Goal: Task Accomplishment & Management: Complete application form

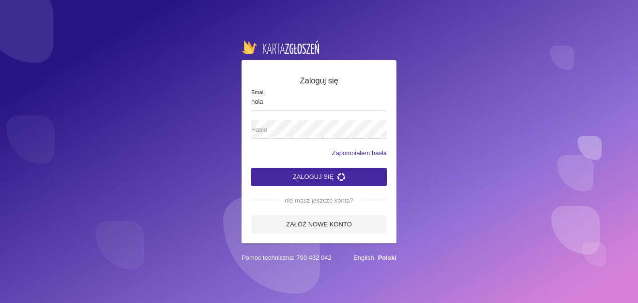
type input "[EMAIL_ADDRESS][DOMAIN_NAME]"
click at [280, 129] on span "Hasło" at bounding box center [314, 130] width 126 height 10
click at [331, 223] on link "Załóż nowe konto" at bounding box center [319, 224] width 136 height 18
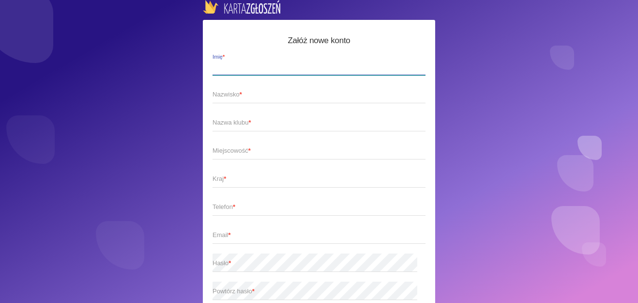
click at [294, 61] on label "Imię *" at bounding box center [319, 66] width 213 height 18
click at [294, 61] on input "Imię *" at bounding box center [319, 66] width 213 height 18
type input "[PERSON_NAME]"
click at [267, 92] on span "Nazwisko *" at bounding box center [314, 95] width 203 height 10
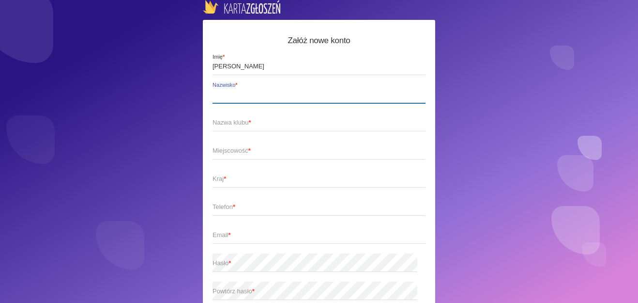
click at [267, 92] on input "Nazwisko *" at bounding box center [319, 94] width 213 height 18
type input "Hoła"
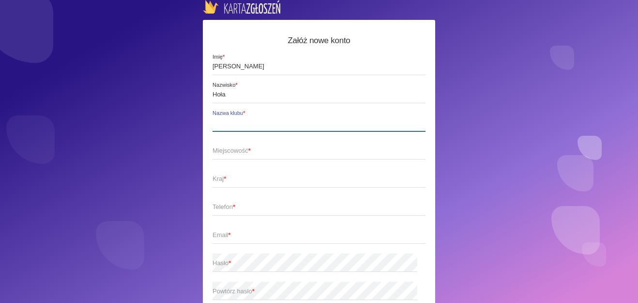
click at [260, 117] on label "Nazwa klubu *" at bounding box center [319, 122] width 213 height 18
click at [260, 117] on input "Nazwa klubu *" at bounding box center [319, 122] width 213 height 18
type input "Oświęcimskie Centrum Kultury - [GEOGRAPHIC_DATA]"
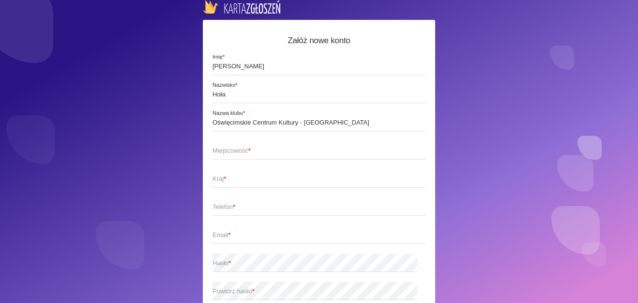
click at [253, 150] on span "Miejscowość *" at bounding box center [314, 151] width 203 height 10
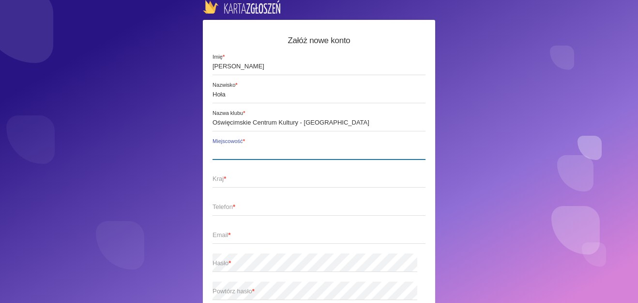
click at [253, 150] on input "Miejscowość *" at bounding box center [319, 150] width 213 height 18
type input "Oświęcim"
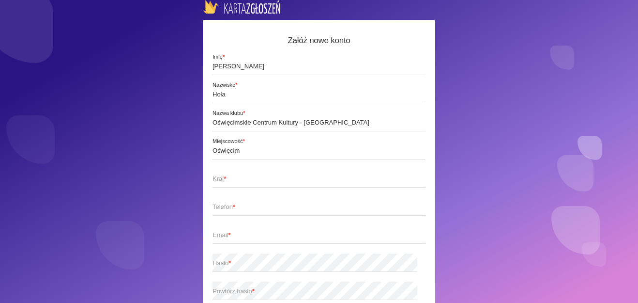
click at [218, 179] on span "Kraj *" at bounding box center [314, 179] width 203 height 10
click at [218, 179] on input "Kraj *" at bounding box center [319, 178] width 213 height 18
type input "Polska"
click at [222, 207] on span "Telefon *" at bounding box center [314, 207] width 203 height 10
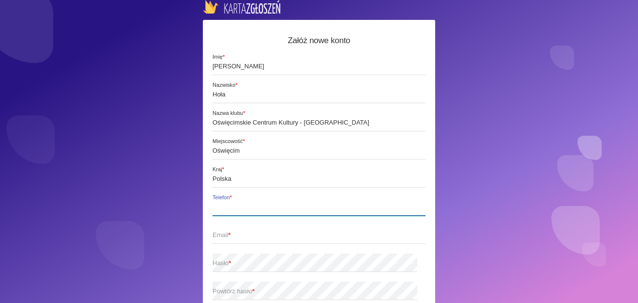
click at [222, 207] on input "Telefon *" at bounding box center [319, 206] width 213 height 18
type input "308214904"
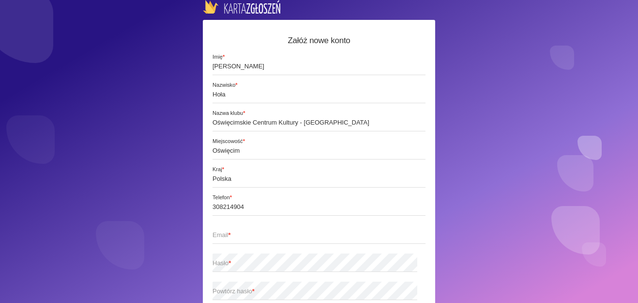
click at [242, 233] on span "Email *" at bounding box center [314, 235] width 203 height 10
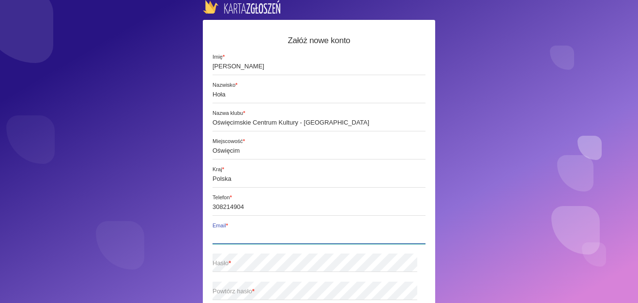
click at [242, 233] on input "Email *" at bounding box center [319, 234] width 213 height 18
type input "[EMAIL_ADDRESS][DOMAIN_NAME]"
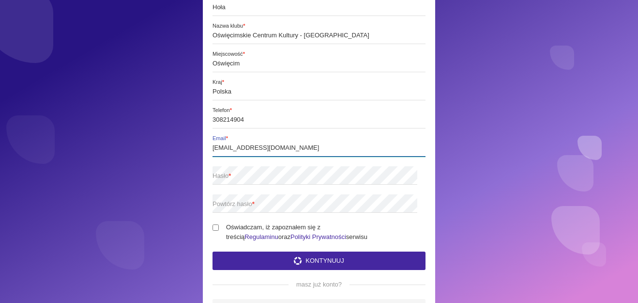
scroll to position [88, 0]
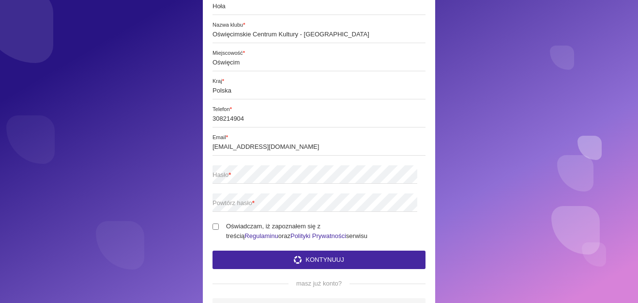
click at [270, 174] on span "Hasło *" at bounding box center [314, 175] width 203 height 10
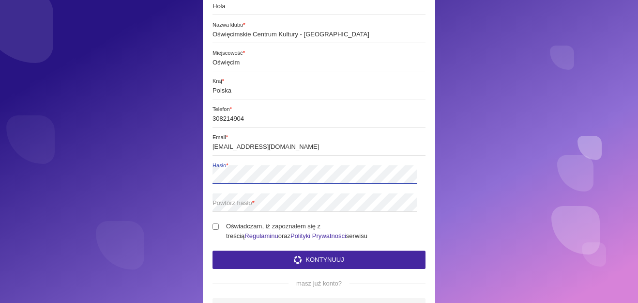
click at [210, 176] on div "Załóż nowe konto [PERSON_NAME] * Hoła Nazwisko * Oświęcimskie Centrum Kultury -…" at bounding box center [319, 134] width 233 height 404
click at [227, 202] on span "Powtórz hasło *" at bounding box center [314, 203] width 203 height 10
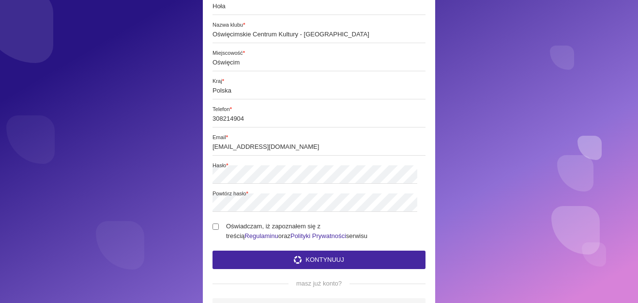
click at [216, 225] on input "Oświadczam, iż zapoznałem się z treścią Regulaminu oraz Polityki Prywatności se…" at bounding box center [216, 226] width 6 height 6
checkbox input "true"
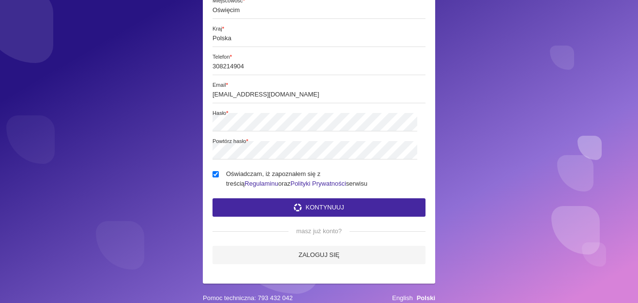
scroll to position [149, 0]
click at [294, 203] on icon "submit" at bounding box center [298, 207] width 8 height 8
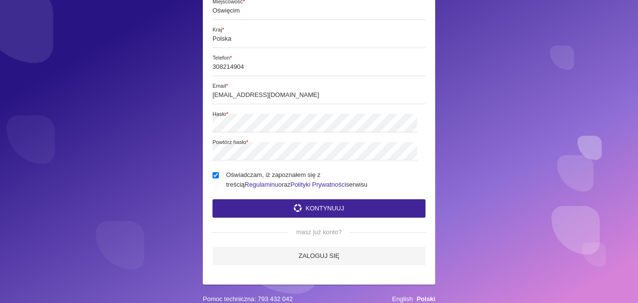
scroll to position [157, 0]
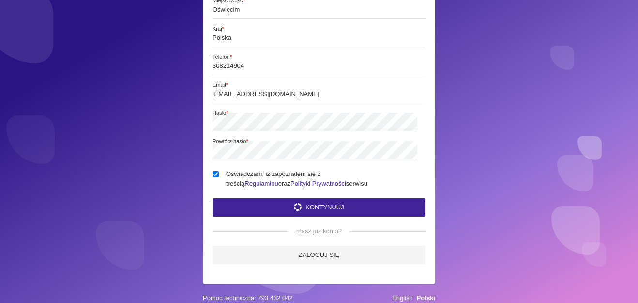
click at [310, 198] on button "Kontynuuj" at bounding box center [319, 207] width 213 height 18
click at [312, 246] on link "Zaloguj się" at bounding box center [319, 255] width 213 height 18
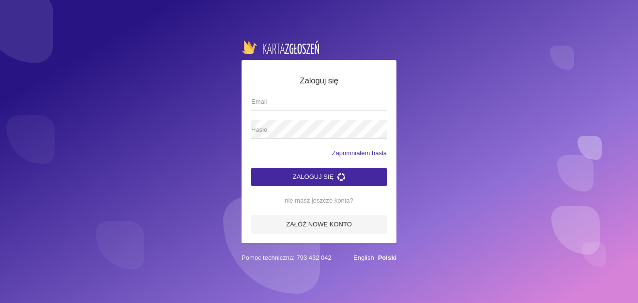
click at [354, 102] on span "Email" at bounding box center [314, 102] width 126 height 10
click at [354, 102] on input "Email" at bounding box center [319, 101] width 136 height 18
type input "[EMAIL_ADDRESS][DOMAIN_NAME]"
click at [327, 130] on span "Hasło" at bounding box center [314, 130] width 126 height 10
click at [324, 173] on button "Zaloguj się" at bounding box center [319, 177] width 136 height 18
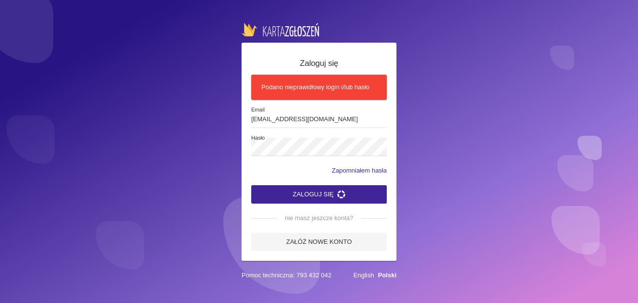
click at [325, 190] on button "Zaloguj się" at bounding box center [319, 194] width 136 height 18
click at [328, 190] on button "Zaloguj się" at bounding box center [319, 194] width 136 height 18
click at [325, 238] on link "Załóż nowe konto" at bounding box center [319, 242] width 136 height 18
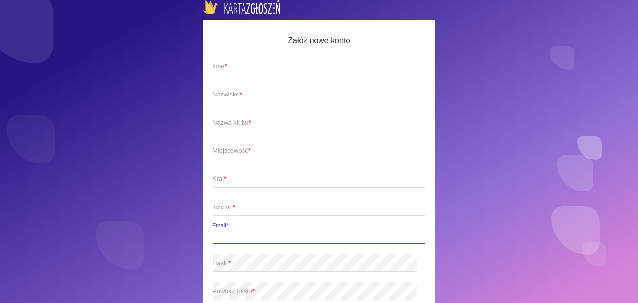
type input "[EMAIL_ADDRESS][DOMAIN_NAME]"
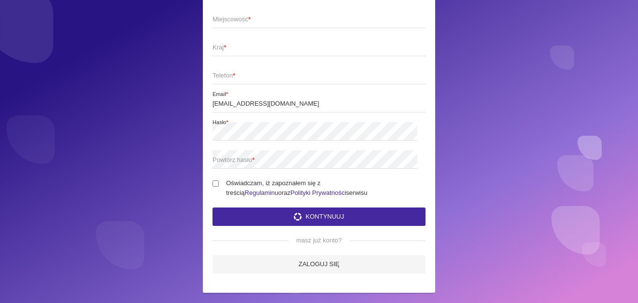
scroll to position [132, 0]
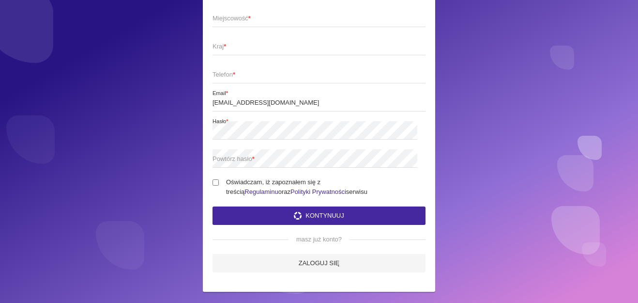
click at [215, 180] on input "Oświadczam, iż zapoznałem się z treścią Regulaminu oraz Polityki Prywatności se…" at bounding box center [216, 182] width 6 height 6
checkbox input "true"
click at [241, 158] on span "Powtórz hasło *" at bounding box center [314, 159] width 203 height 10
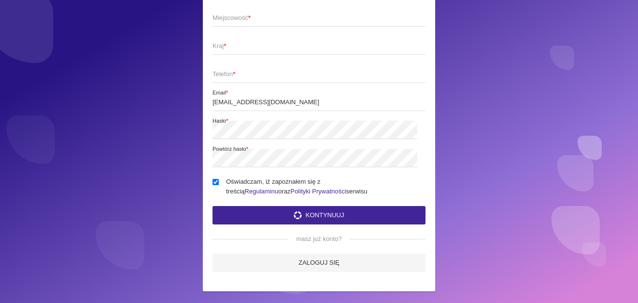
click at [299, 215] on button "Kontynuuj" at bounding box center [319, 215] width 213 height 18
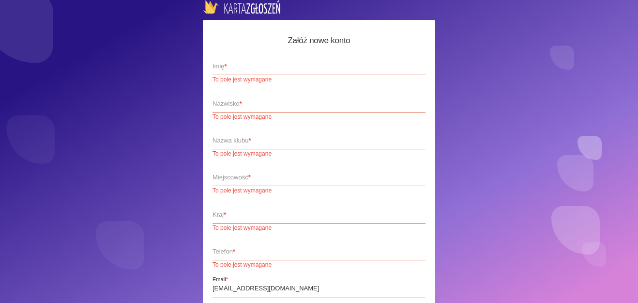
scroll to position [0, 0]
click at [269, 63] on span "Imię *" at bounding box center [314, 67] width 203 height 10
click at [269, 63] on input "Imię * To pole jest wymagane" at bounding box center [319, 66] width 213 height 18
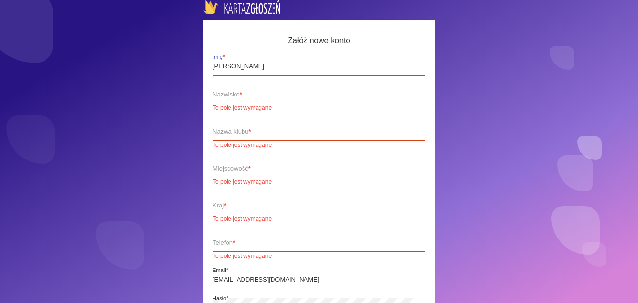
type input "[PERSON_NAME]"
click at [283, 99] on span "Nazwisko *" at bounding box center [314, 95] width 203 height 10
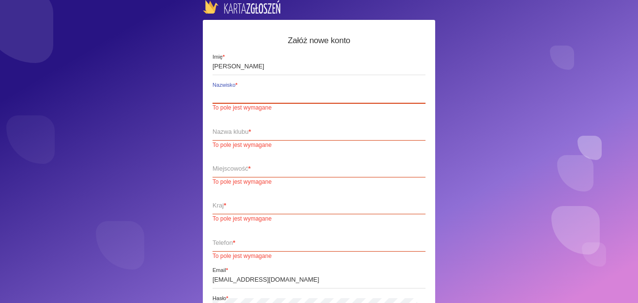
click at [283, 99] on input "Nazwisko * To pole jest wymagane" at bounding box center [319, 94] width 213 height 18
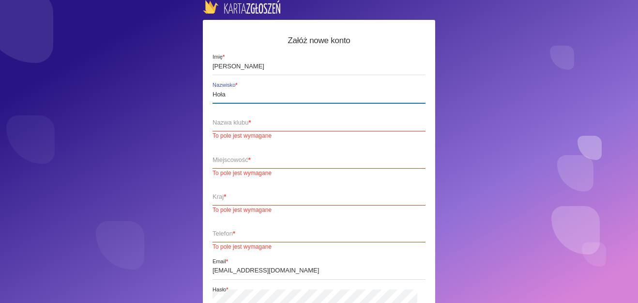
type input "Hoła"
click at [250, 126] on span "Nazwa klubu *" at bounding box center [314, 123] width 203 height 10
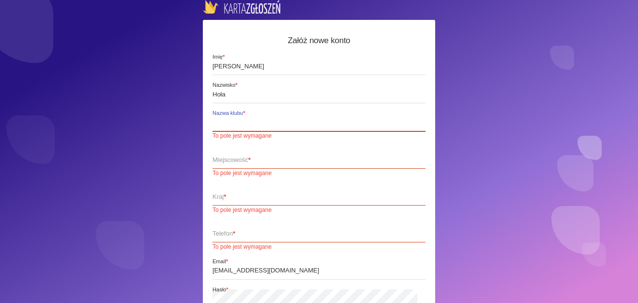
click at [250, 126] on input "Nazwa klubu * To pole jest wymagane" at bounding box center [319, 122] width 213 height 18
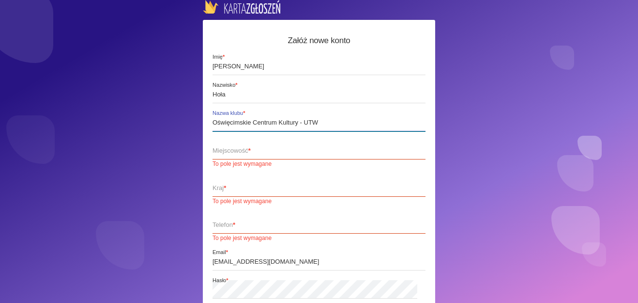
type input "Oświęcimskie Centrum Kultury - UTW"
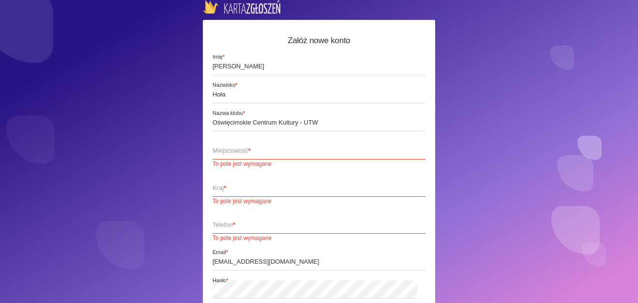
click at [249, 151] on span "Miejscowość *" at bounding box center [314, 151] width 203 height 10
click at [249, 151] on input "Miejscowość * To pole jest wymagane" at bounding box center [319, 150] width 213 height 18
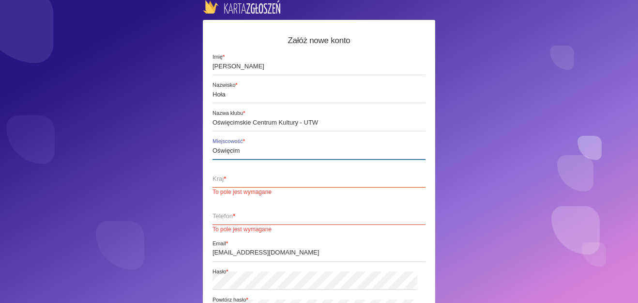
type input "Oświęcim"
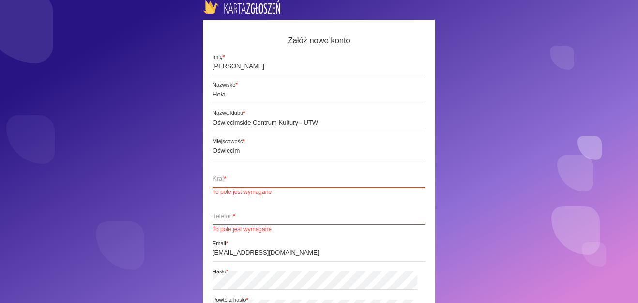
click at [233, 179] on span "Kraj *" at bounding box center [314, 179] width 203 height 10
click at [233, 179] on input "Kraj * To pole jest wymagane" at bounding box center [319, 178] width 213 height 18
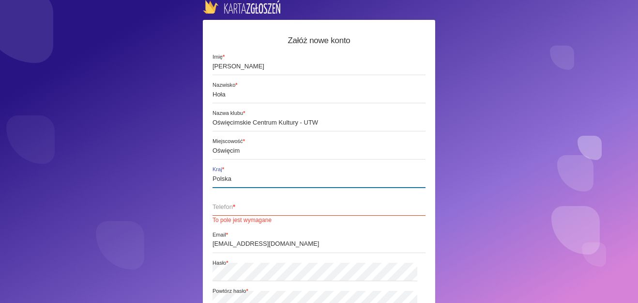
type input "Polska"
click at [218, 210] on span "Telefon *" at bounding box center [314, 207] width 203 height 10
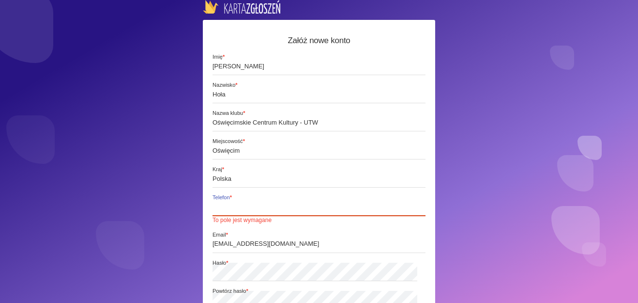
click at [218, 210] on input "Telefon * To pole jest wymagane" at bounding box center [319, 206] width 213 height 18
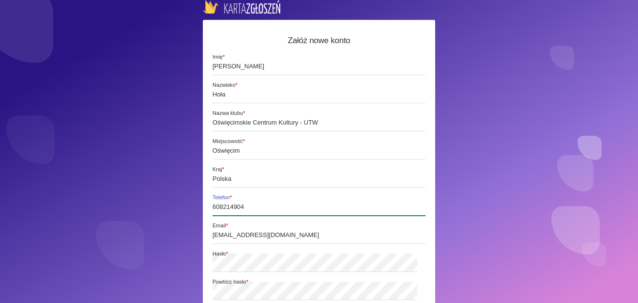
type input "608214904"
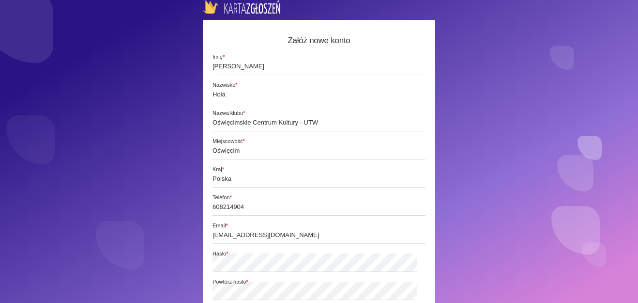
click at [267, 257] on span "Hasło *" at bounding box center [326, 254] width 227 height 8
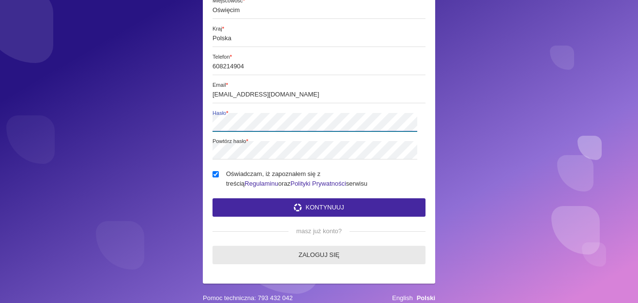
scroll to position [149, 0]
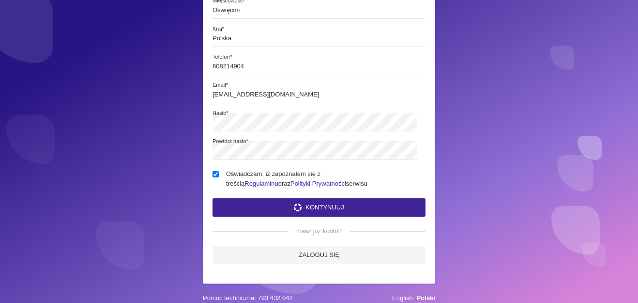
click at [316, 198] on button "Kontynuuj" at bounding box center [319, 207] width 213 height 18
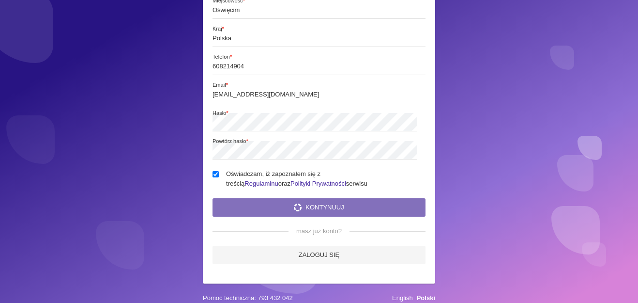
scroll to position [0, 0]
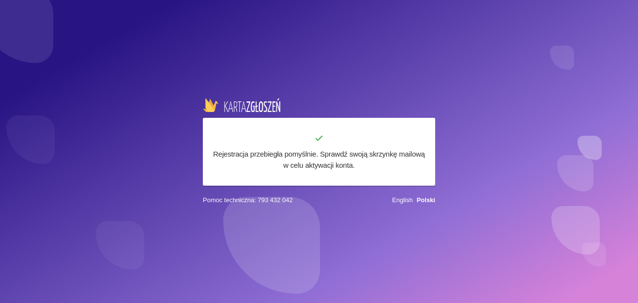
click at [332, 160] on h6 "Rejestracja przebiegła pomyślnie. Sprawdź swoją skrzynkę mailową w celu aktywac…" at bounding box center [319, 159] width 213 height 22
